Goal: Information Seeking & Learning: Learn about a topic

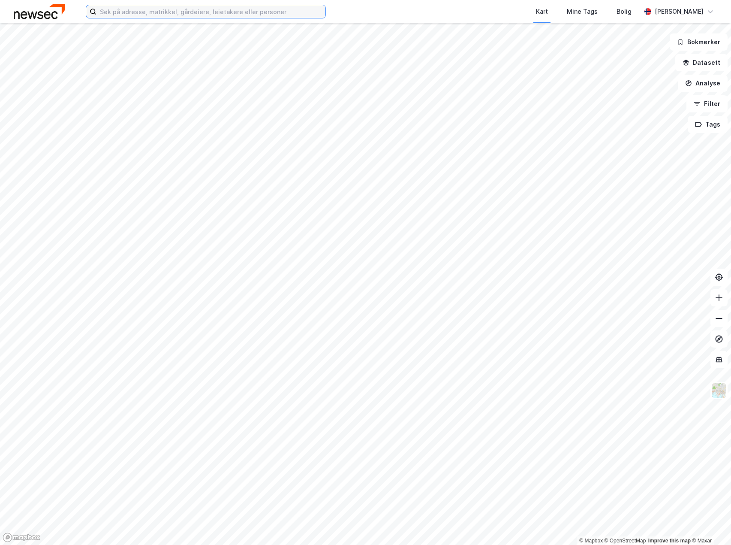
click at [220, 11] on input at bounding box center [210, 11] width 229 height 13
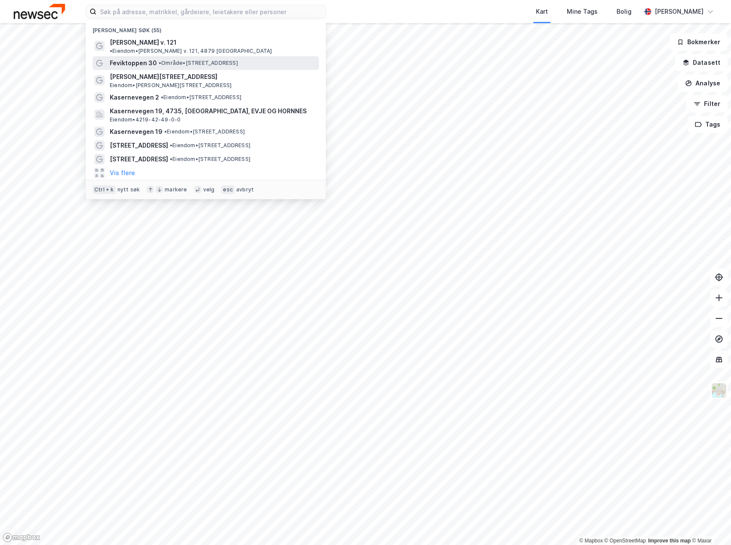
click at [136, 58] on span "Feviktoppen 30" at bounding box center [133, 63] width 47 height 10
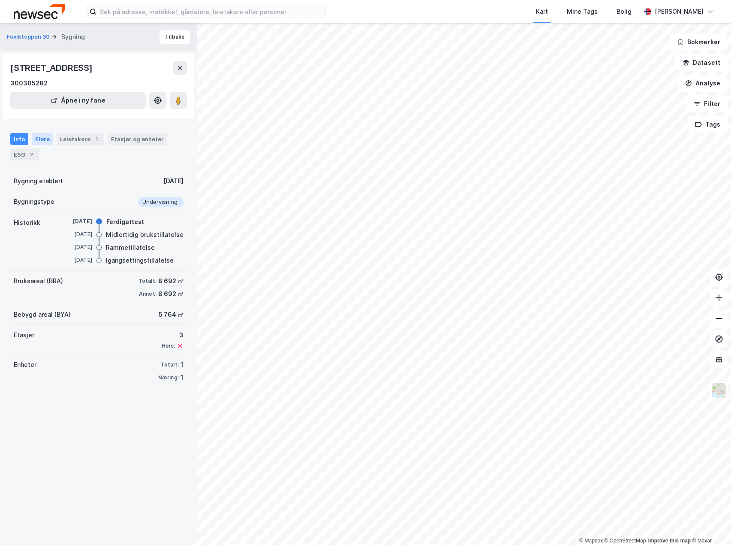
click at [42, 140] on div "Eiere" at bounding box center [42, 139] width 21 height 12
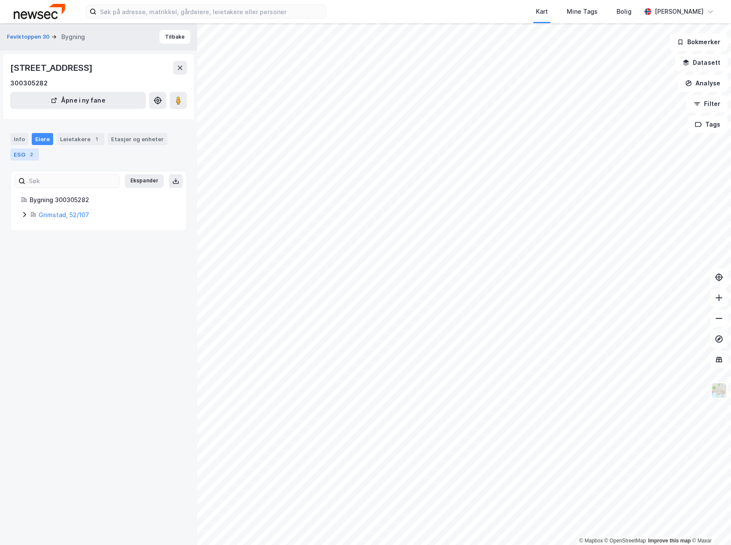
click at [23, 153] on div "ESG 2" at bounding box center [24, 154] width 29 height 12
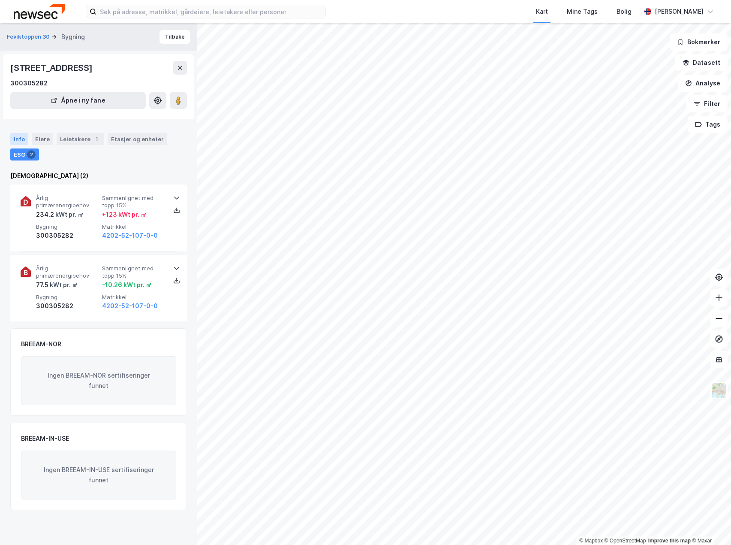
click at [16, 140] on div "Info" at bounding box center [19, 139] width 18 height 12
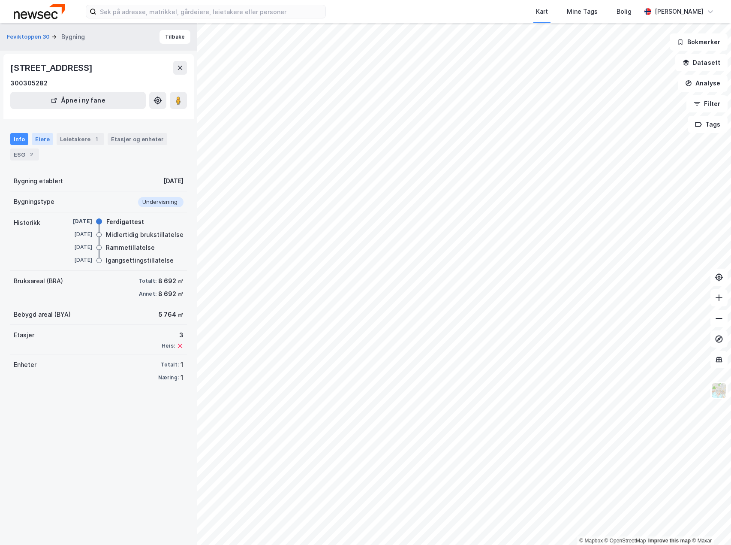
click at [42, 142] on div "Eiere" at bounding box center [42, 139] width 21 height 12
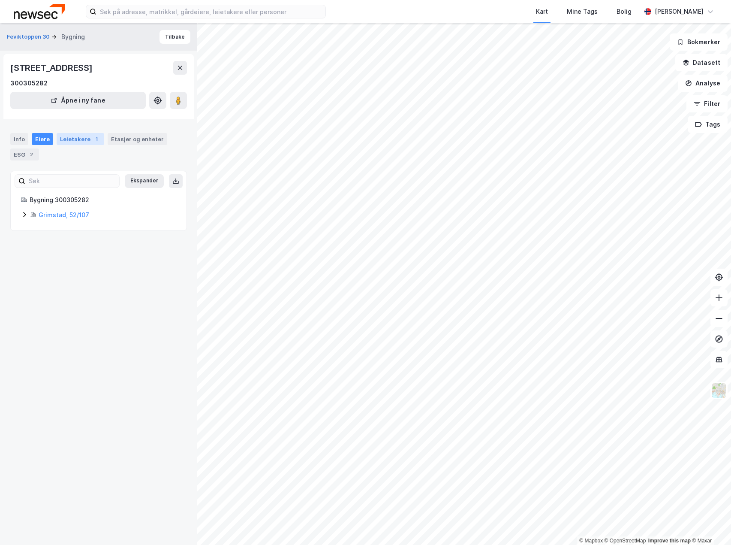
click at [63, 139] on div "Leietakere 1" at bounding box center [81, 139] width 48 height 12
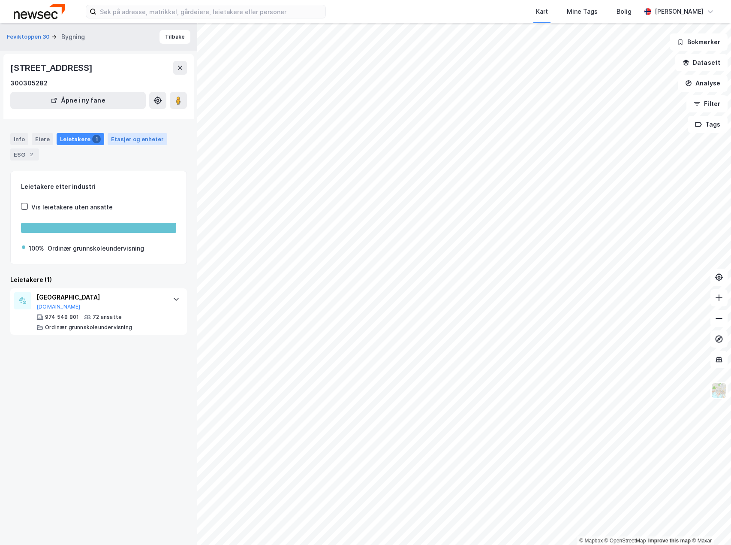
click at [127, 138] on div "Etasjer og enheter" at bounding box center [137, 139] width 53 height 8
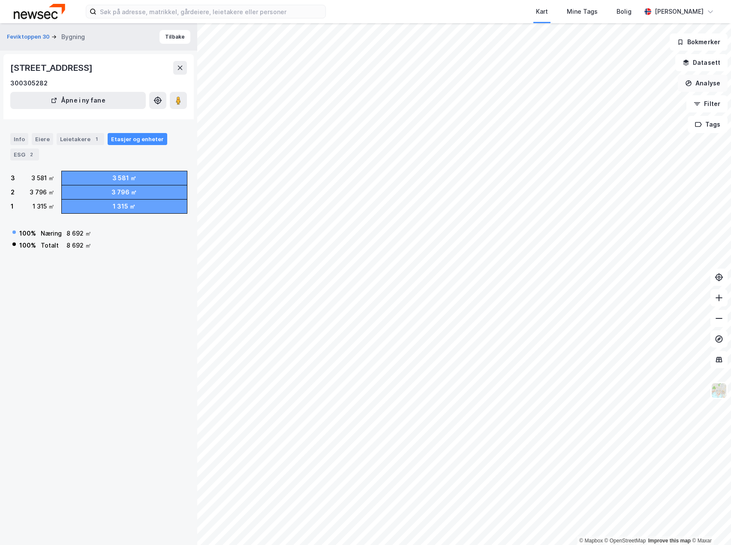
click at [703, 82] on button "Analyse" at bounding box center [703, 83] width 50 height 17
click at [705, 64] on button "Datasett" at bounding box center [701, 62] width 52 height 17
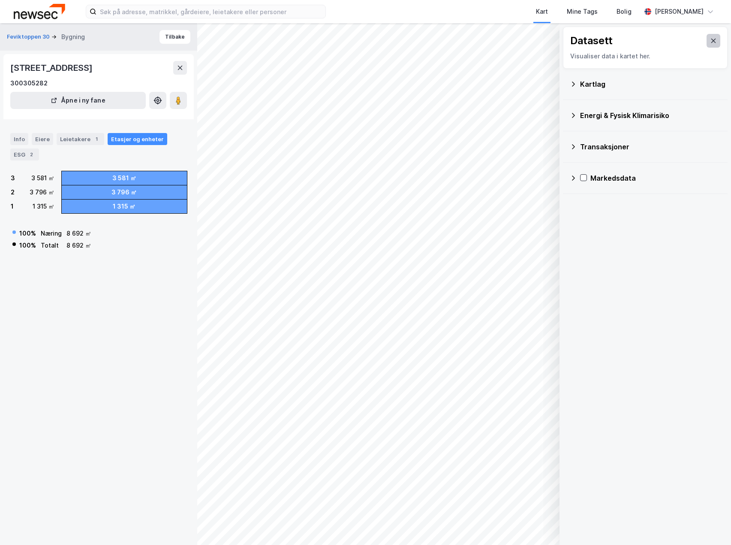
click at [710, 35] on button at bounding box center [714, 41] width 14 height 14
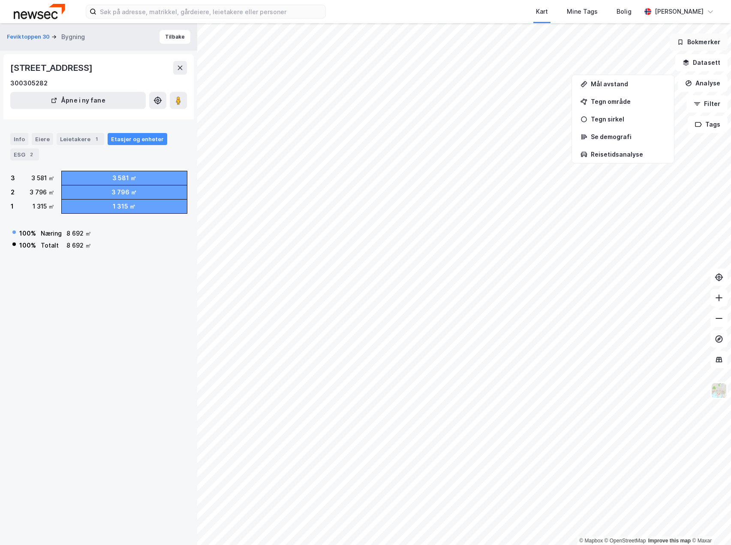
click at [701, 44] on button "Bokmerker" at bounding box center [699, 41] width 58 height 17
click at [709, 121] on button "Tags" at bounding box center [708, 124] width 40 height 17
click at [721, 279] on icon at bounding box center [719, 277] width 7 height 7
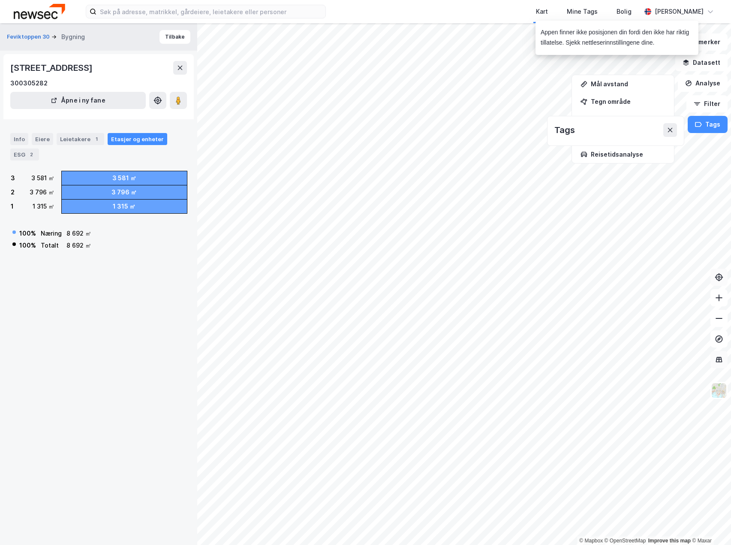
click at [720, 363] on icon at bounding box center [719, 359] width 9 height 9
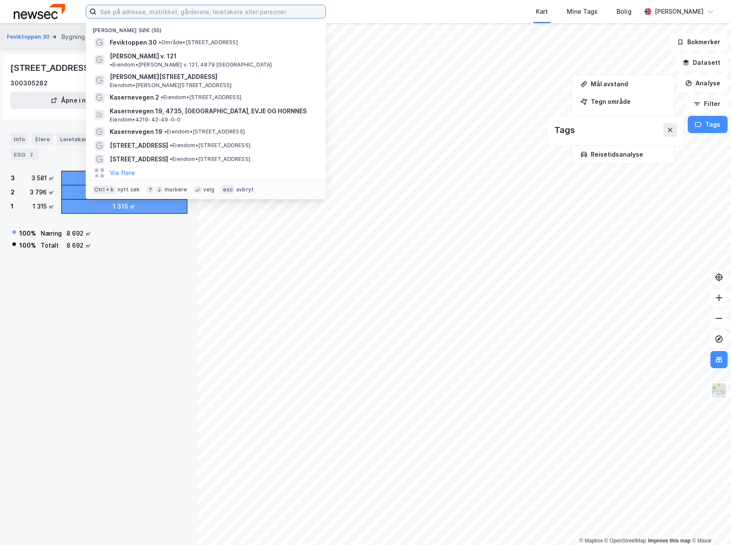
click at [157, 10] on input at bounding box center [210, 11] width 229 height 13
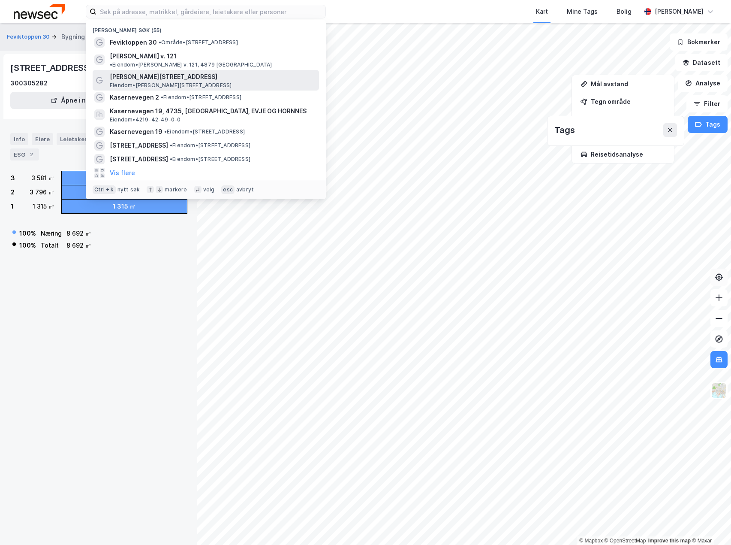
click at [145, 74] on span "[PERSON_NAME][STREET_ADDRESS]" at bounding box center [213, 77] width 206 height 10
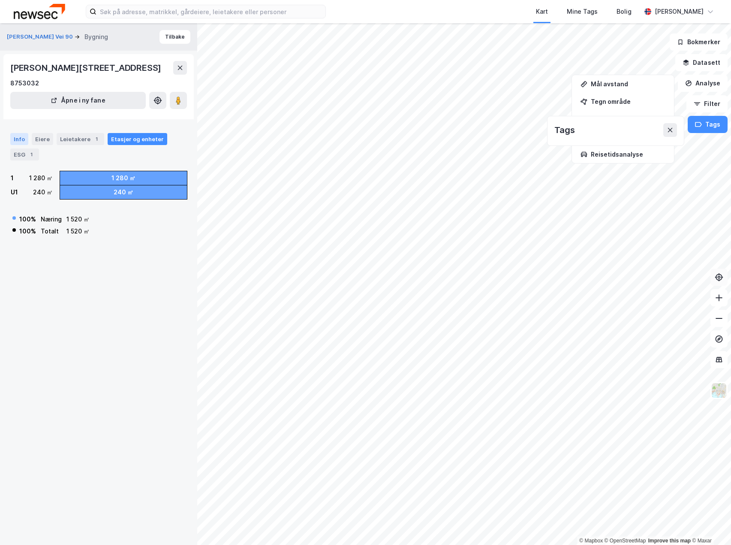
click at [18, 145] on div "Info" at bounding box center [19, 139] width 18 height 12
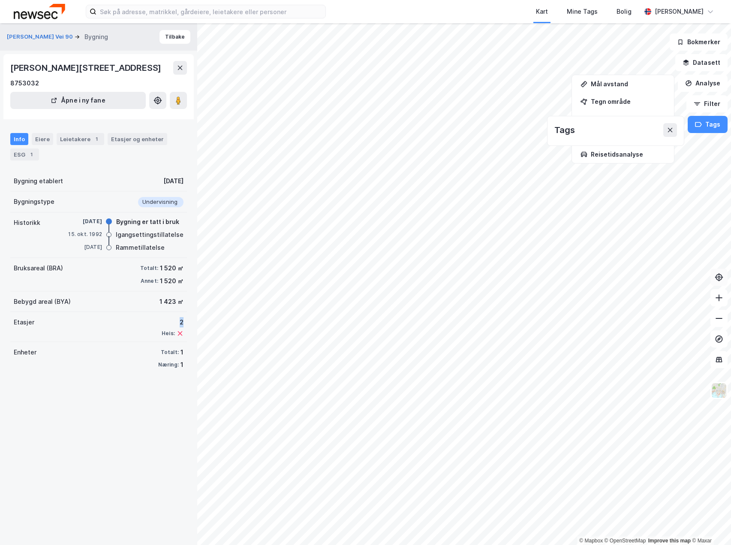
drag, startPoint x: 176, startPoint y: 336, endPoint x: 166, endPoint y: 335, distance: 10.3
click at [166, 327] on div "2" at bounding box center [173, 322] width 22 height 10
drag, startPoint x: 152, startPoint y: 315, endPoint x: 184, endPoint y: 318, distance: 31.9
click at [184, 318] on div "[PERSON_NAME] Vei 90 Bygning Tilbake [PERSON_NAME][STREET_ADDRESS] 8753032 Åpne…" at bounding box center [98, 283] width 197 height 521
click at [160, 273] on div "1 520 ㎡" at bounding box center [172, 268] width 24 height 10
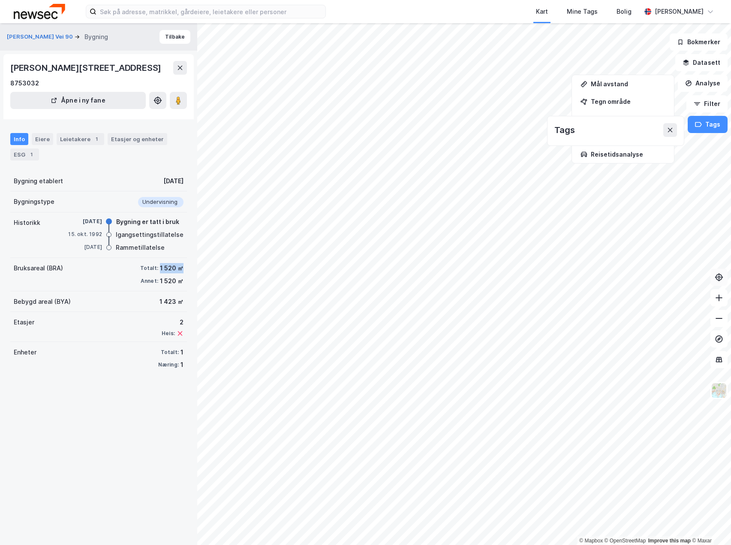
drag, startPoint x: 153, startPoint y: 281, endPoint x: 180, endPoint y: 284, distance: 26.4
click at [180, 284] on div "Bruksareal (BRA) Totalt: 1 520 ㎡ Annet: 1 520 ㎡" at bounding box center [98, 274] width 177 height 33
click at [173, 273] on div "1 520 ㎡" at bounding box center [172, 268] width 24 height 10
click at [48, 145] on div "Eiere" at bounding box center [42, 139] width 21 height 12
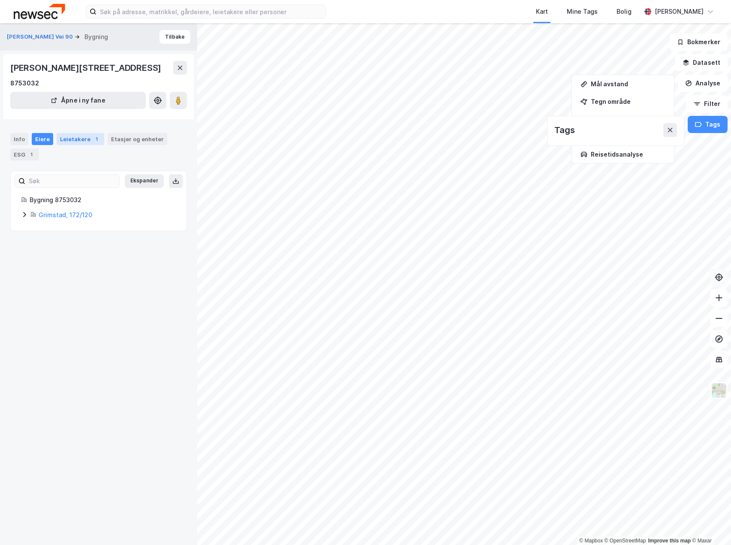
click at [66, 145] on div "Leietakere 1" at bounding box center [81, 139] width 48 height 12
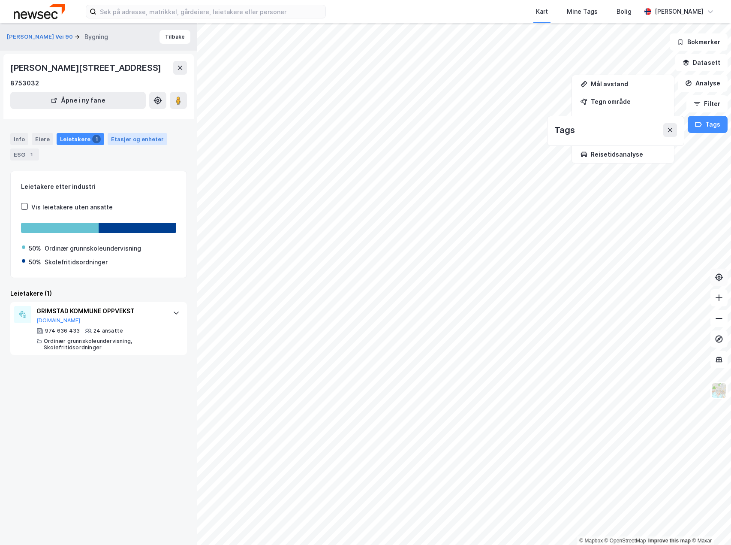
click at [134, 143] on div "Etasjer og enheter" at bounding box center [137, 139] width 53 height 8
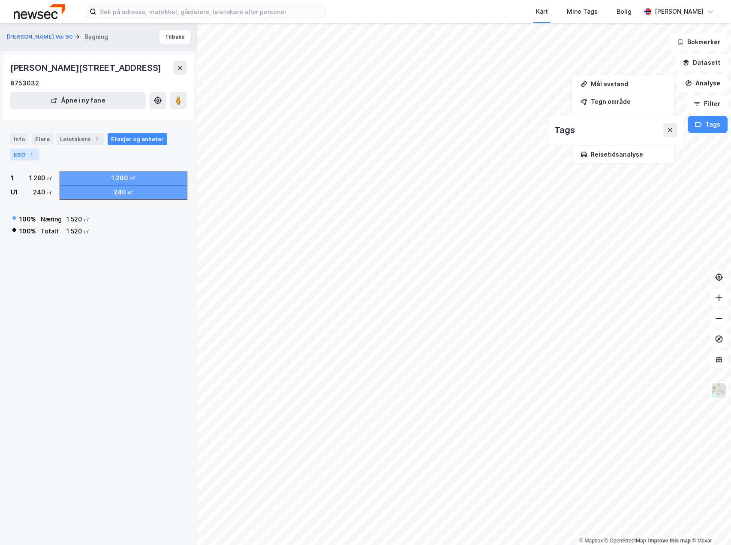
click at [28, 159] on div "1" at bounding box center [31, 154] width 9 height 9
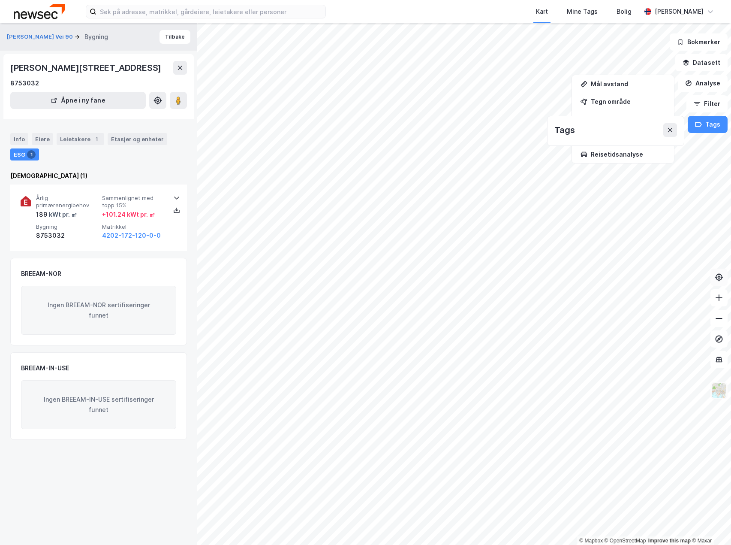
click at [721, 392] on img at bounding box center [719, 390] width 16 height 16
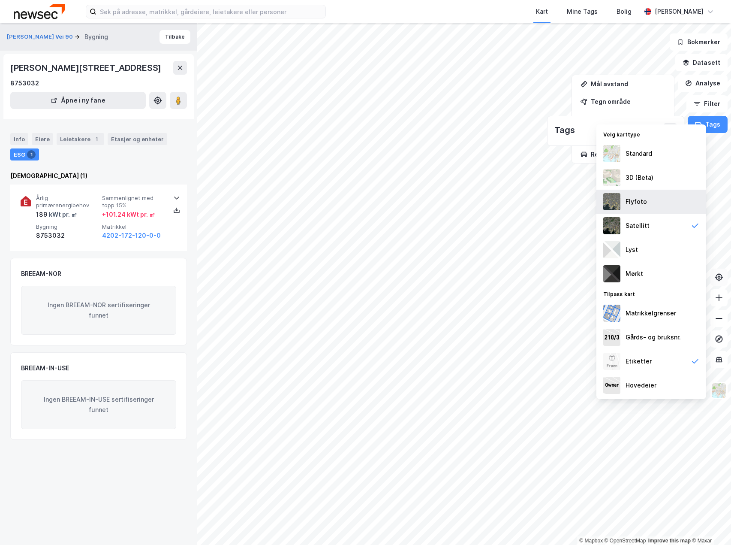
click at [639, 200] on div "Flyfoto" at bounding box center [636, 201] width 21 height 10
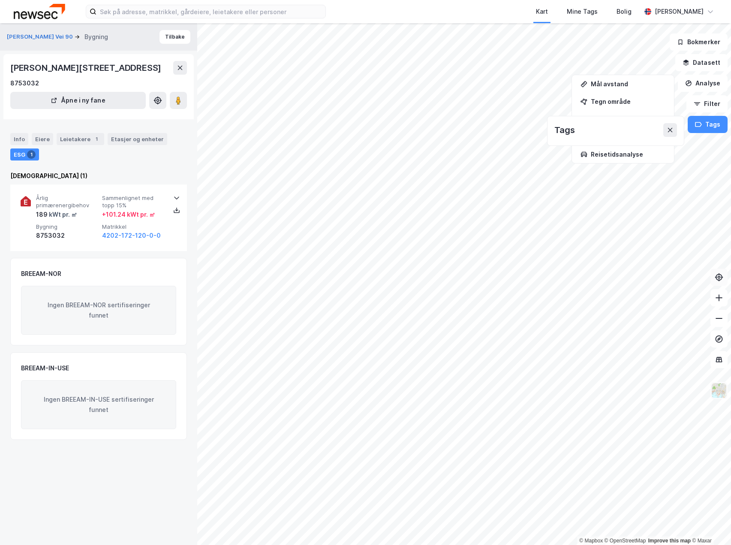
click at [720, 390] on img at bounding box center [719, 390] width 16 height 16
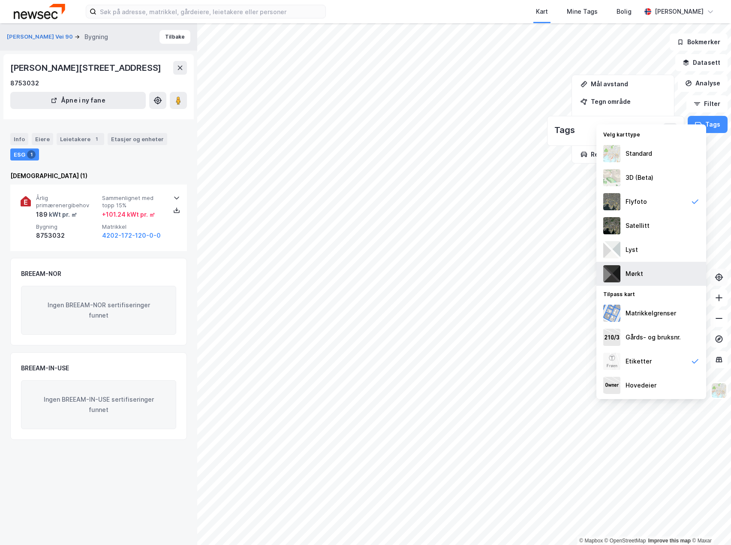
click at [636, 274] on div "Mørkt" at bounding box center [635, 273] width 18 height 10
click at [637, 251] on div "Lyst" at bounding box center [632, 249] width 12 height 10
click at [635, 230] on div "Satellitt" at bounding box center [638, 225] width 24 height 10
click at [174, 109] on button at bounding box center [178, 100] width 17 height 17
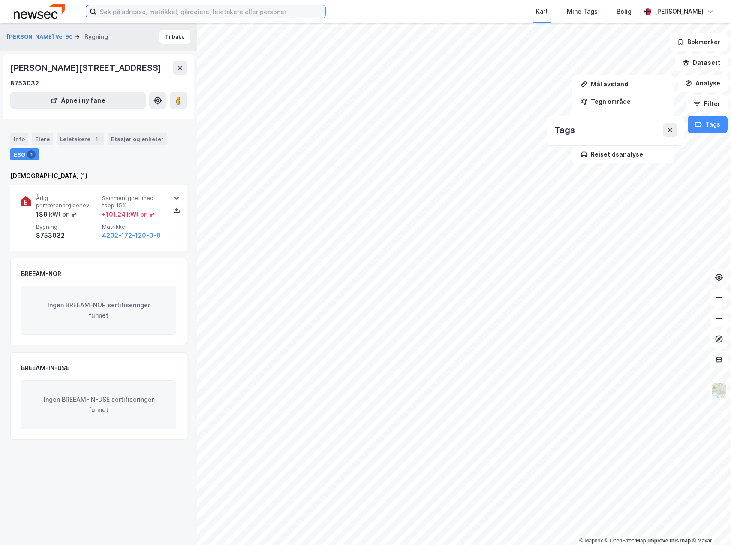
click at [232, 15] on input at bounding box center [210, 11] width 229 height 13
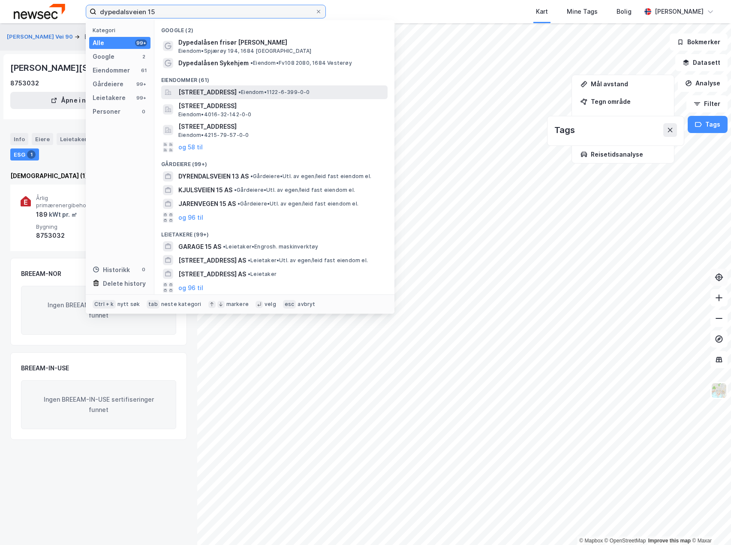
click at [113, 13] on input "dypedalsveien 15" at bounding box center [205, 11] width 219 height 13
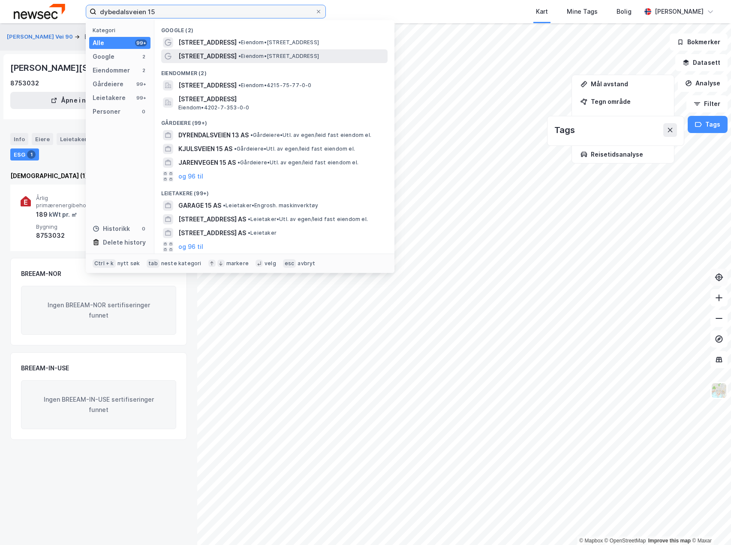
type input "dybedalsveien 15"
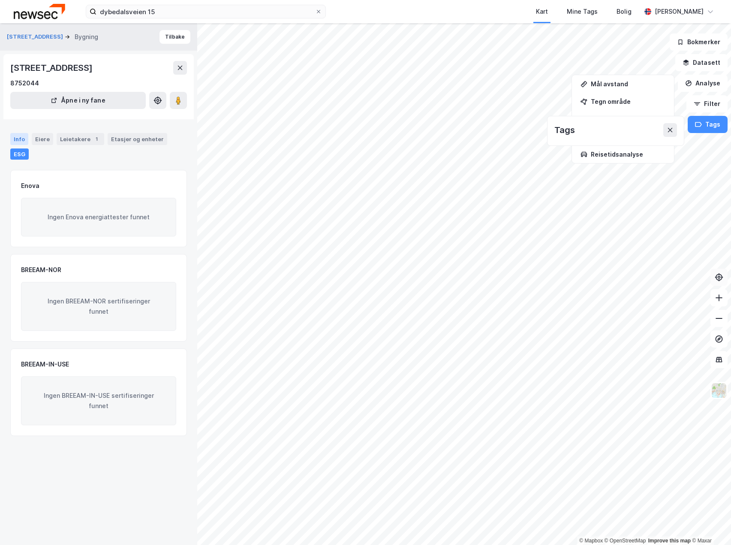
click at [17, 141] on div "Info" at bounding box center [19, 139] width 18 height 12
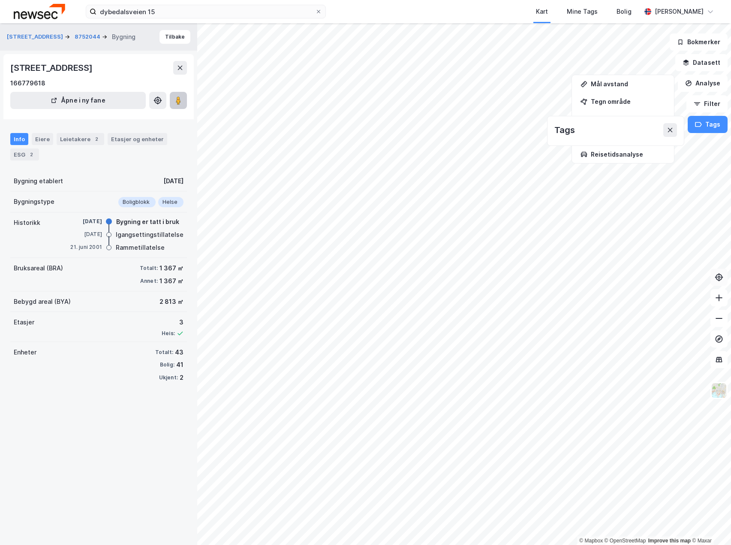
click at [179, 100] on image at bounding box center [178, 100] width 5 height 9
